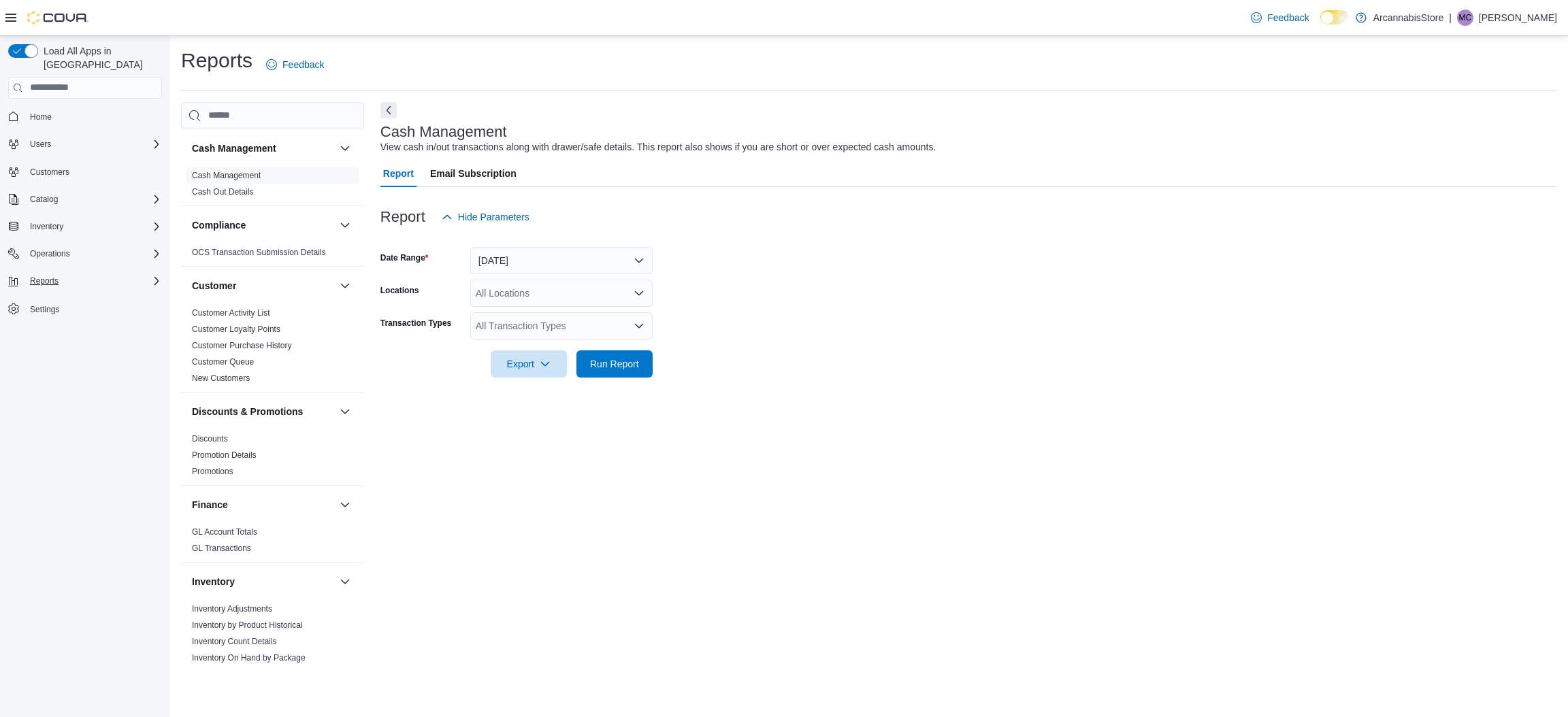
click at [107, 273] on div "Reports" at bounding box center [93, 281] width 137 height 16
click at [71, 330] on div "Reports" at bounding box center [91, 338] width 143 height 16
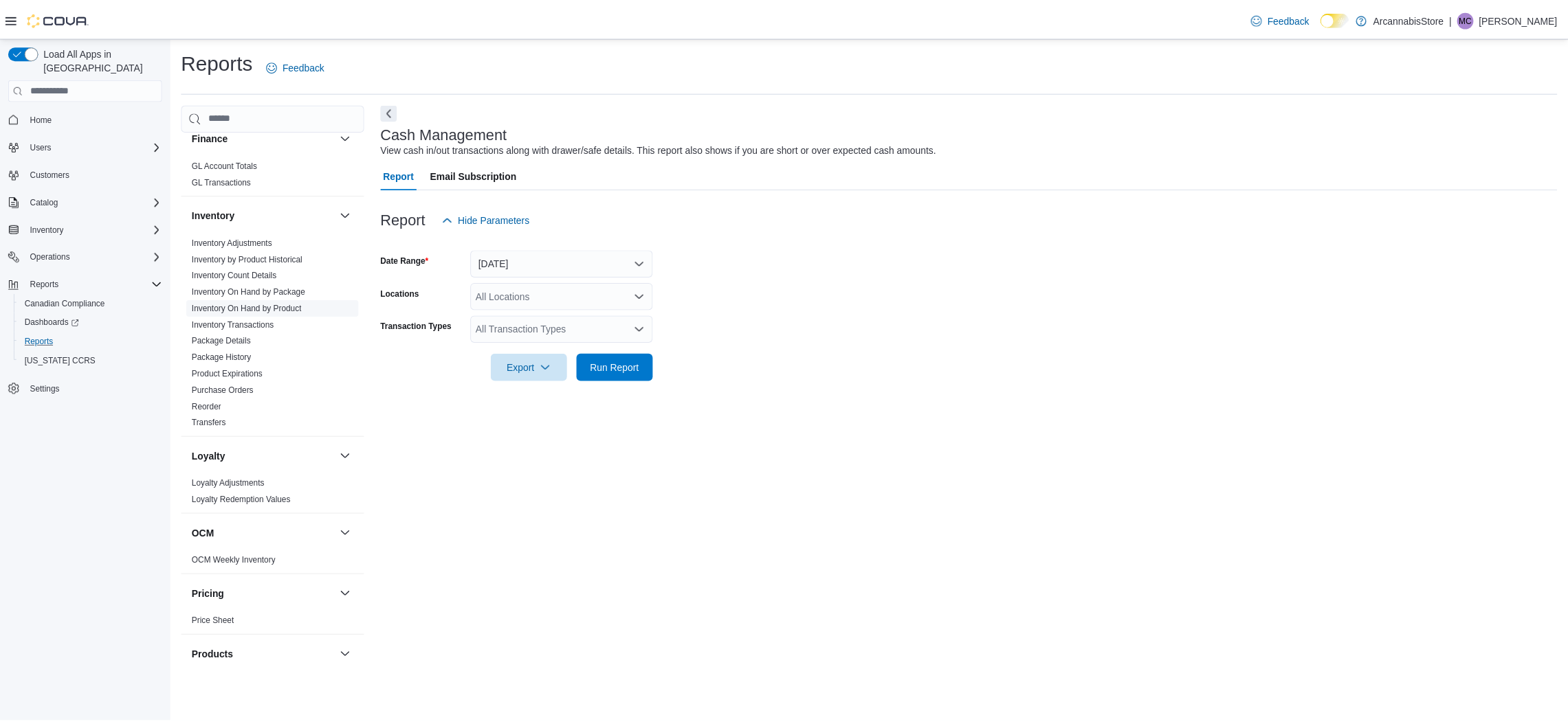
scroll to position [370, 0]
click at [254, 312] on link "Inventory On Hand by Product" at bounding box center [249, 311] width 111 height 10
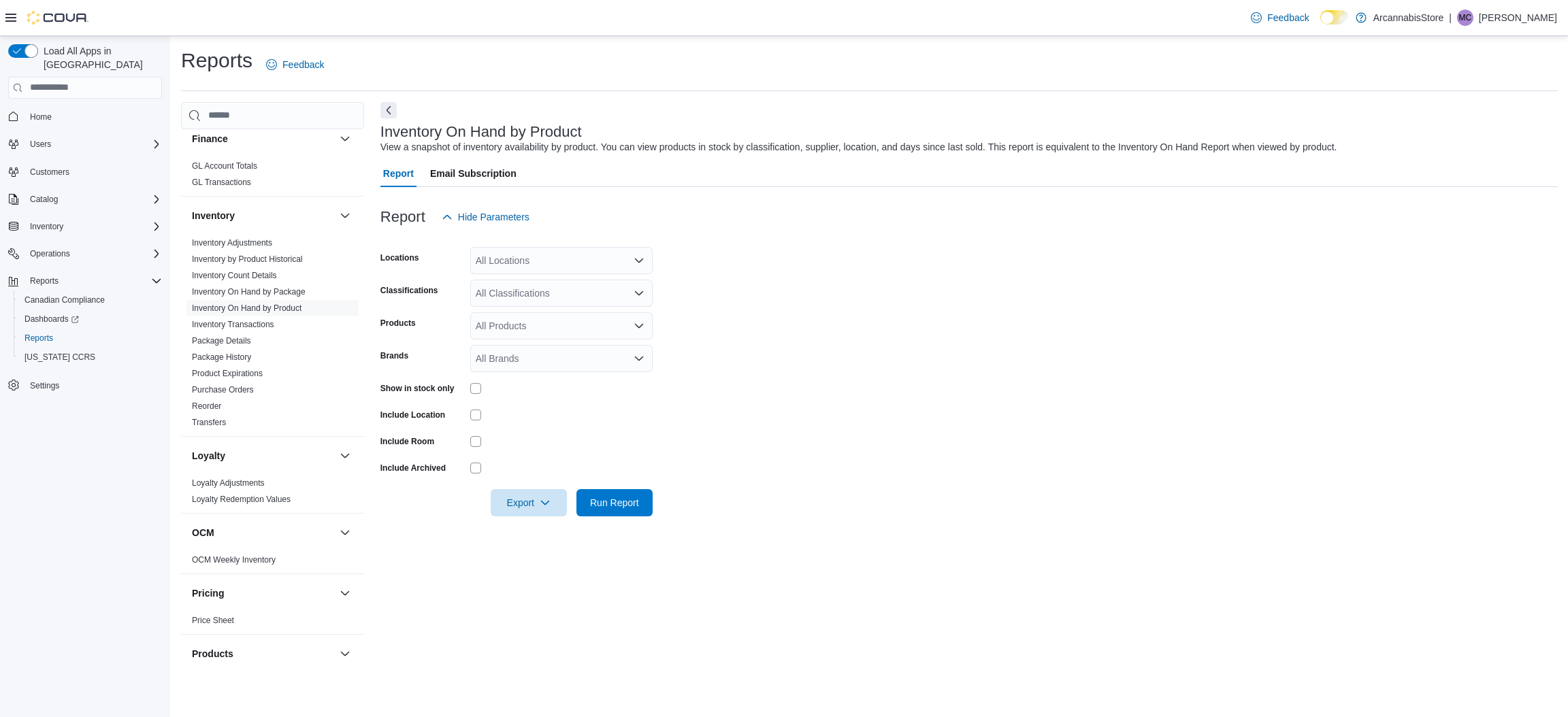
click at [562, 261] on div "All Locations" at bounding box center [562, 260] width 182 height 27
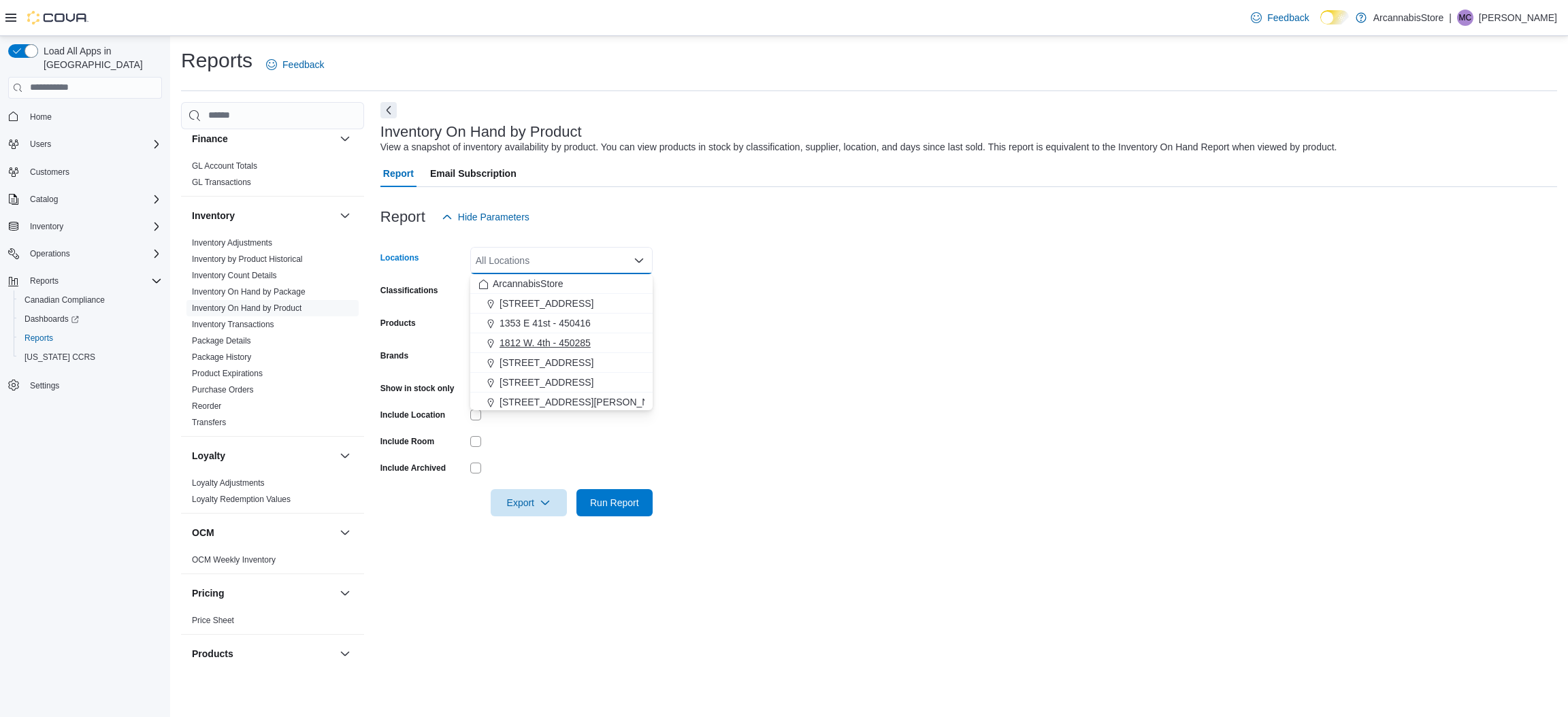
click at [575, 337] on span "1812 W. 4th - 450285" at bounding box center [545, 342] width 91 height 13
click at [762, 343] on form "Locations 1812 W. 4th - 450285 Combo box. Selected. 1812 W. 4th - 450285. Press…" at bounding box center [968, 373] width 1177 height 286
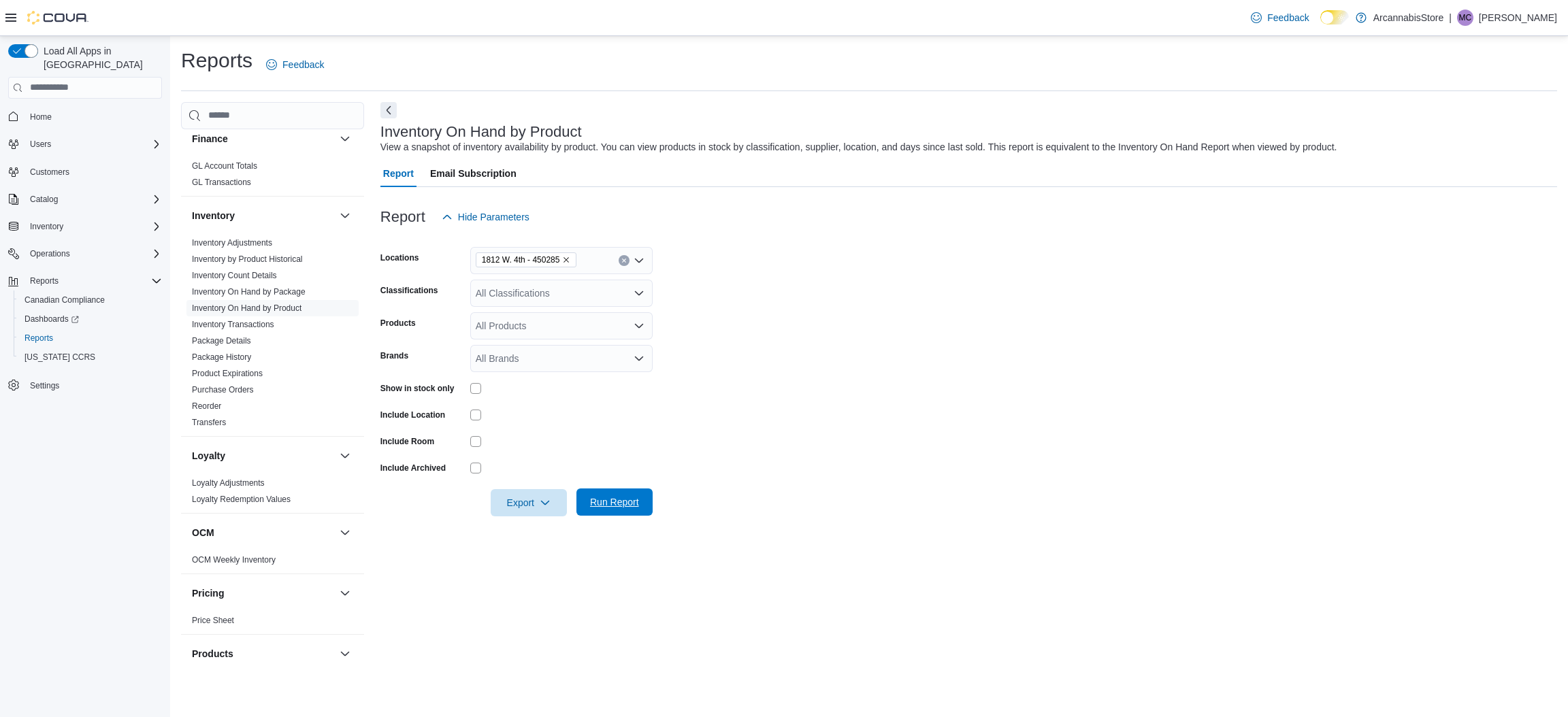
click at [646, 508] on button "Run Report" at bounding box center [615, 502] width 76 height 27
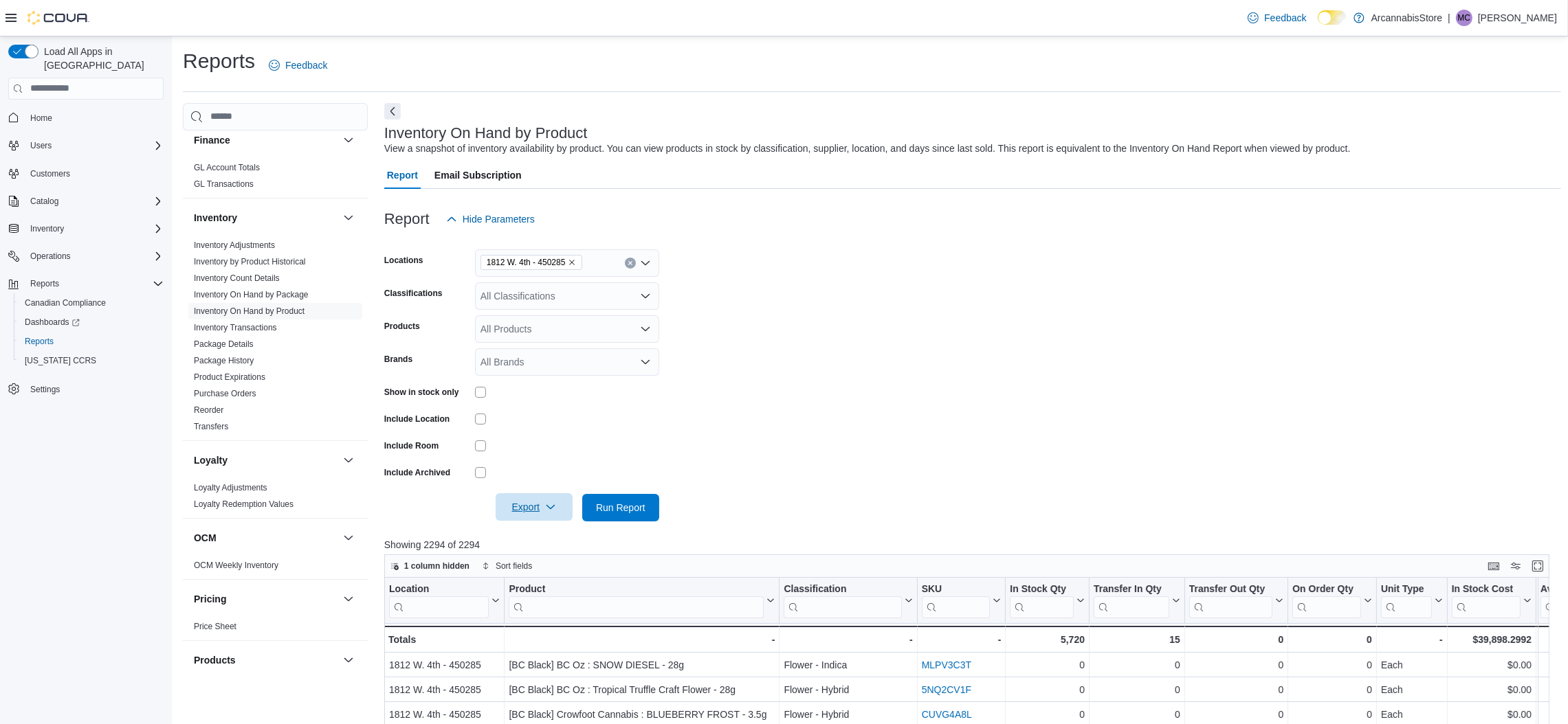
click at [527, 502] on span "Export" at bounding box center [534, 507] width 61 height 28
click at [538, 536] on span "Export to Excel" at bounding box center [536, 535] width 62 height 11
